Goal: Task Accomplishment & Management: Use online tool/utility

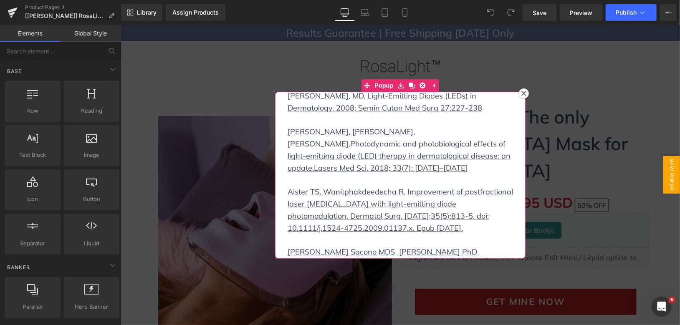
click at [523, 92] on icon at bounding box center [523, 93] width 5 height 5
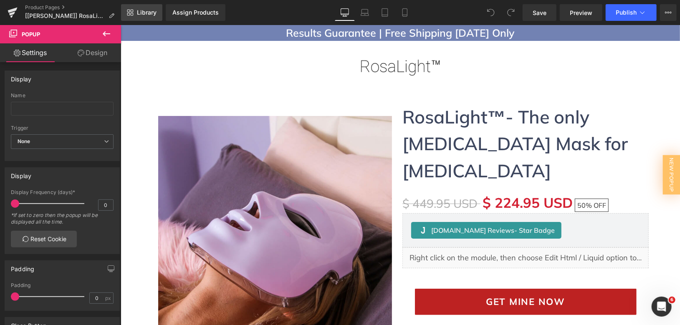
click at [147, 11] on span "Library" at bounding box center [147, 13] width 20 height 8
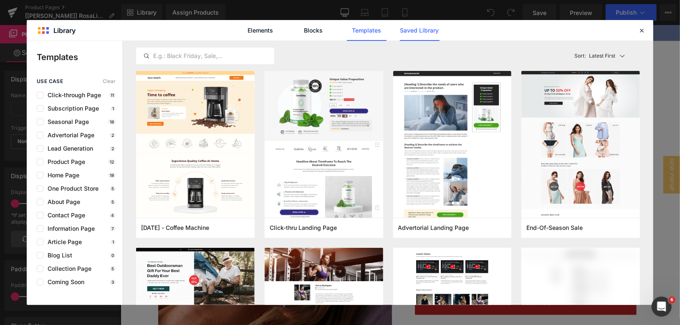
click at [421, 36] on link "Saved Library" at bounding box center [420, 30] width 40 height 21
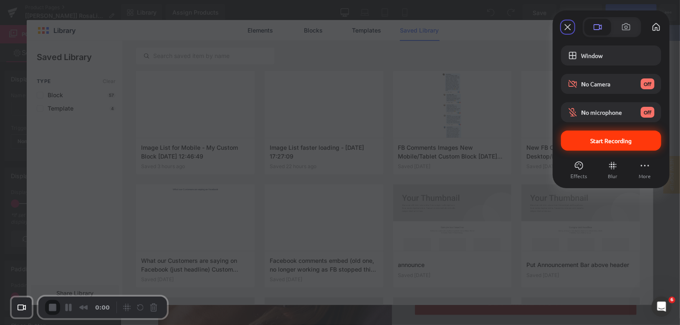
click at [595, 141] on span "Start Recording" at bounding box center [611, 141] width 41 height 8
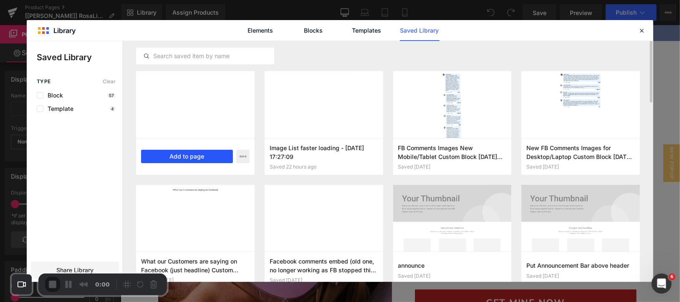
click at [193, 152] on button "Add to page" at bounding box center [187, 156] width 92 height 13
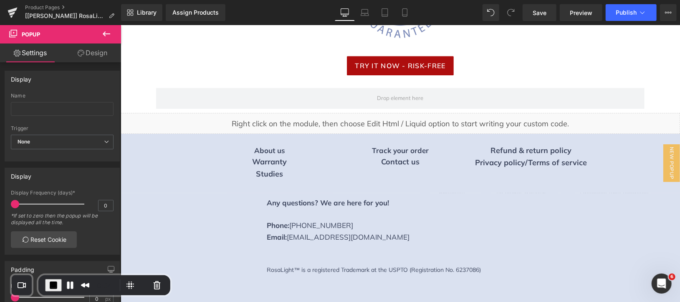
scroll to position [3596, 0]
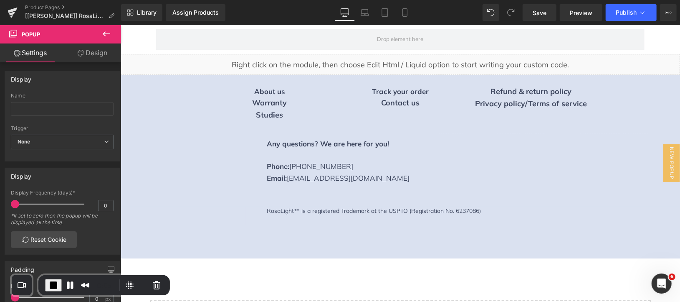
click at [211, 206] on div "RosaLight™ is a registered Trademark at the USPTO (Registration No. 6237086) Te…" at bounding box center [400, 232] width 560 height 52
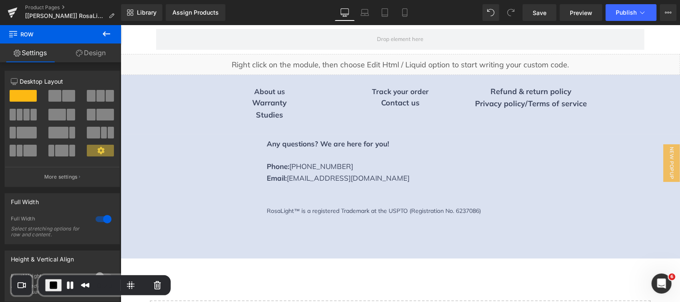
click at [48, 280] on span "End Recording" at bounding box center [53, 285] width 10 height 10
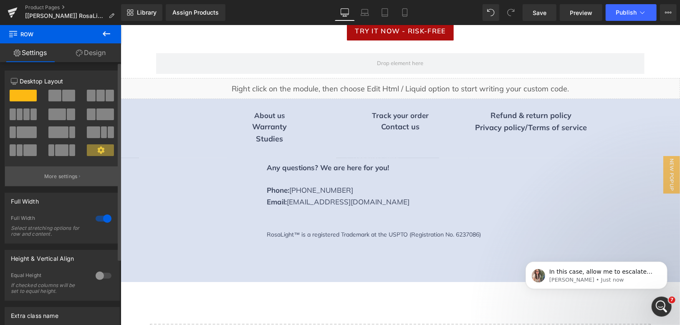
scroll to position [0, 0]
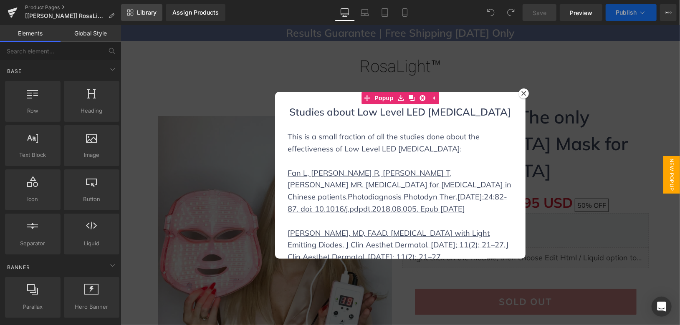
click at [152, 17] on link "Library" at bounding box center [141, 12] width 41 height 17
click at [152, 14] on span "Library" at bounding box center [147, 13] width 20 height 8
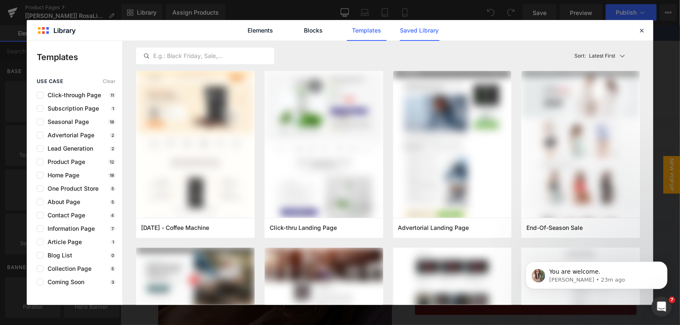
click at [424, 35] on link "Saved Library" at bounding box center [420, 30] width 40 height 21
